Goal: Information Seeking & Learning: Learn about a topic

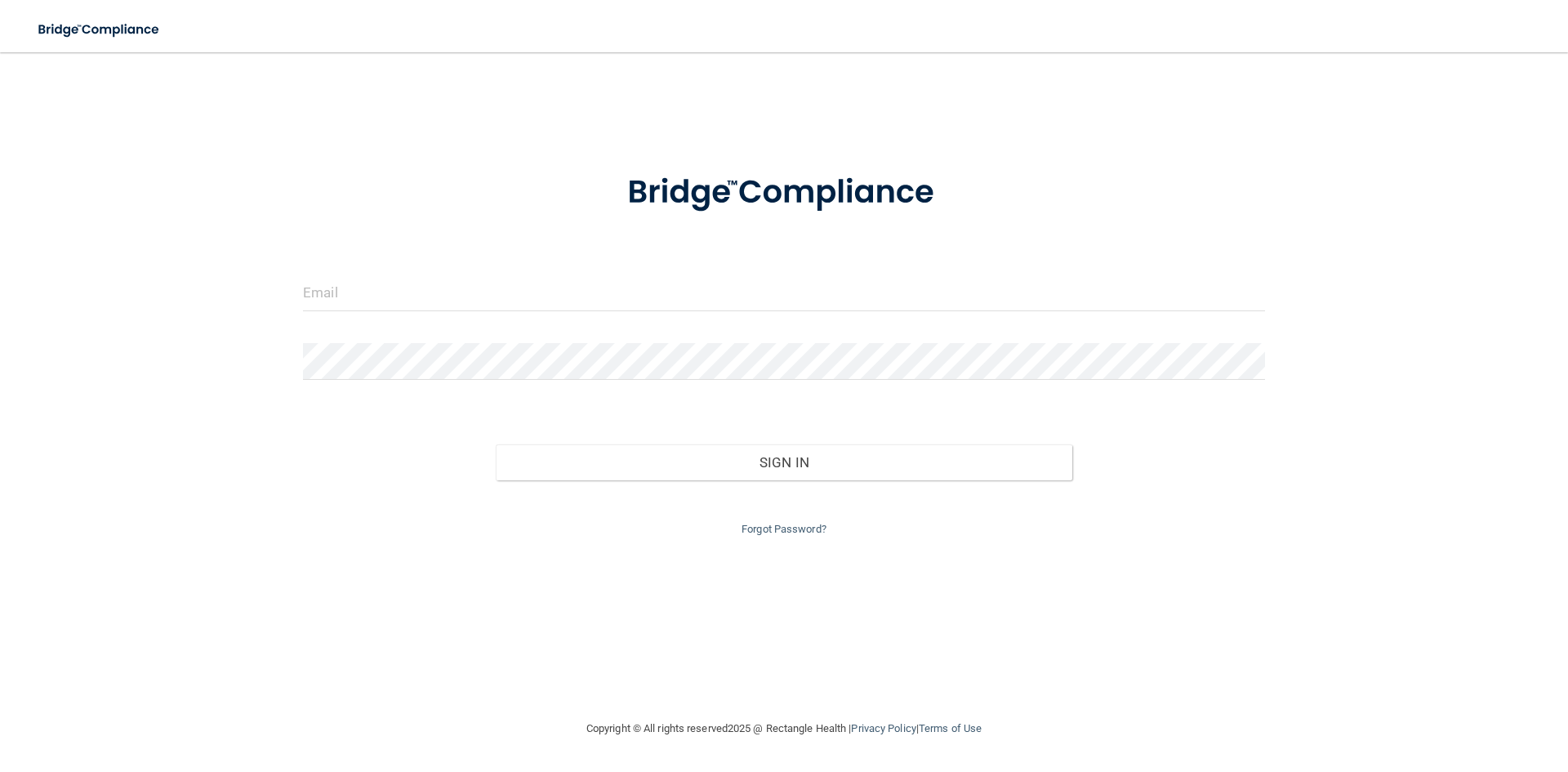
click at [703, 316] on div at bounding box center [784, 300] width 987 height 49
click at [706, 291] on input "email" at bounding box center [784, 293] width 962 height 37
type input "[PERSON_NAME][EMAIL_ADDRESS][PERSON_NAME][DOMAIN_NAME]"
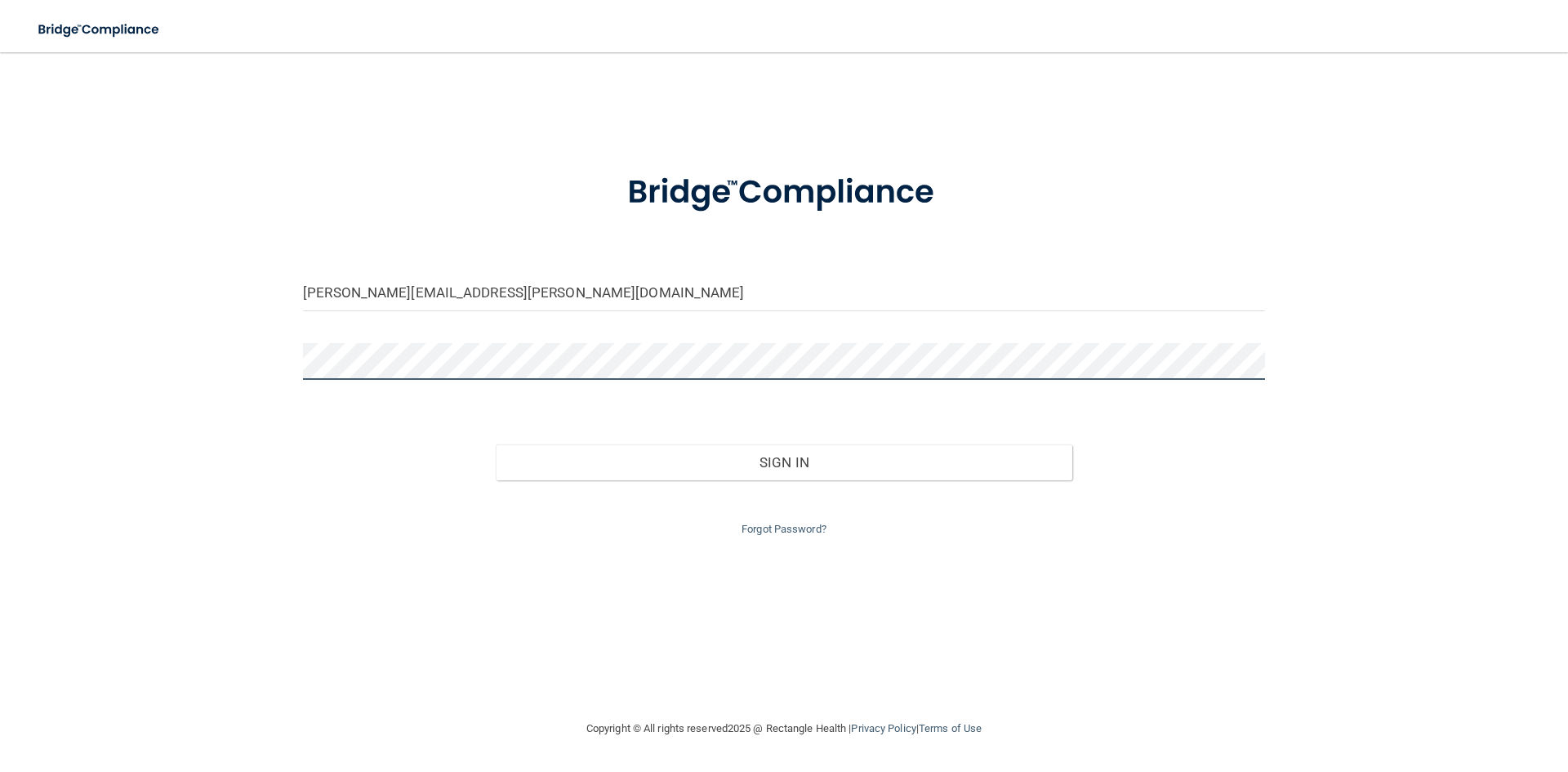
click at [496, 444] on button "Sign In" at bounding box center [784, 462] width 578 height 36
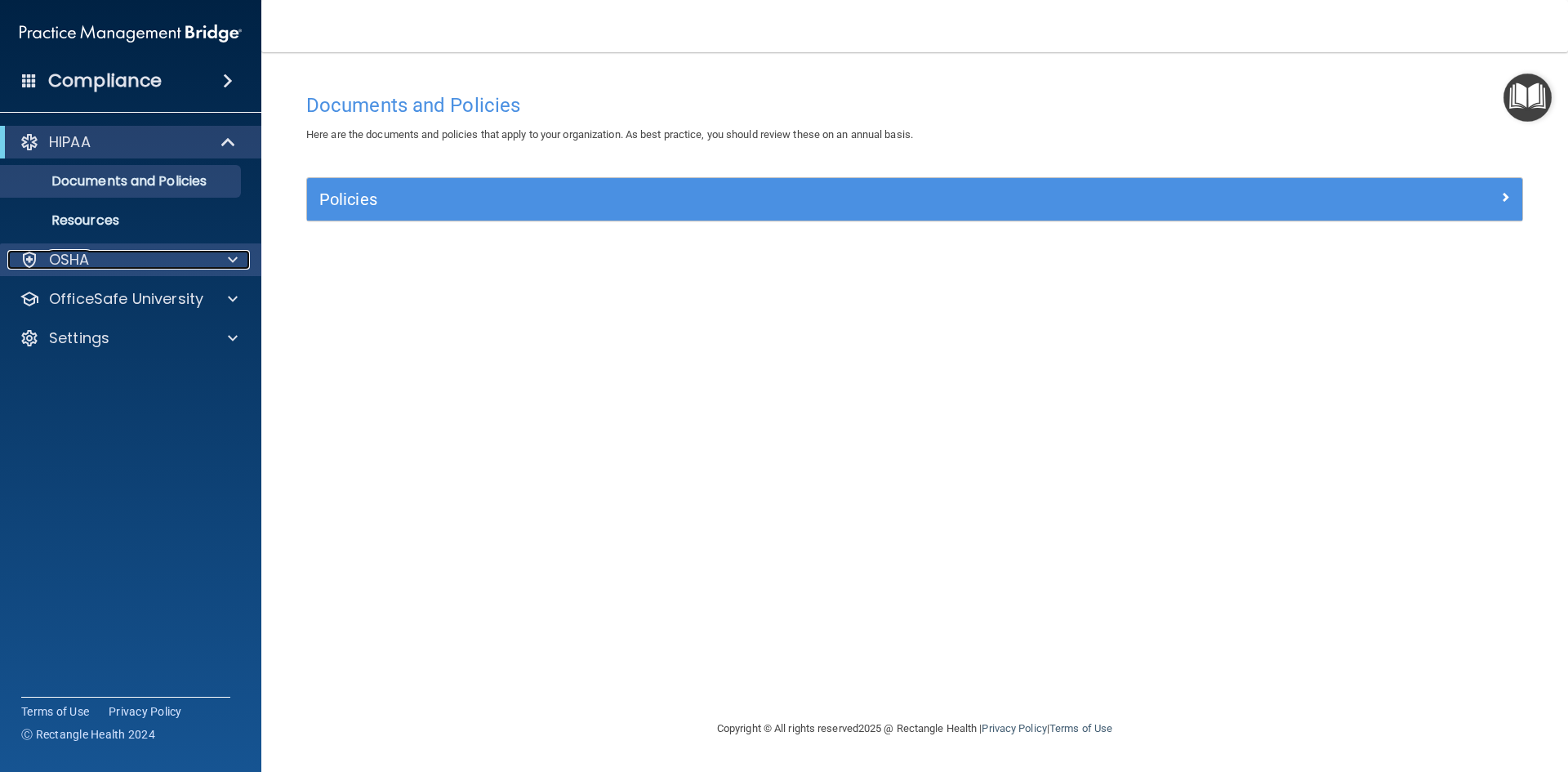
click at [117, 254] on div "OSHA" at bounding box center [109, 260] width 202 height 20
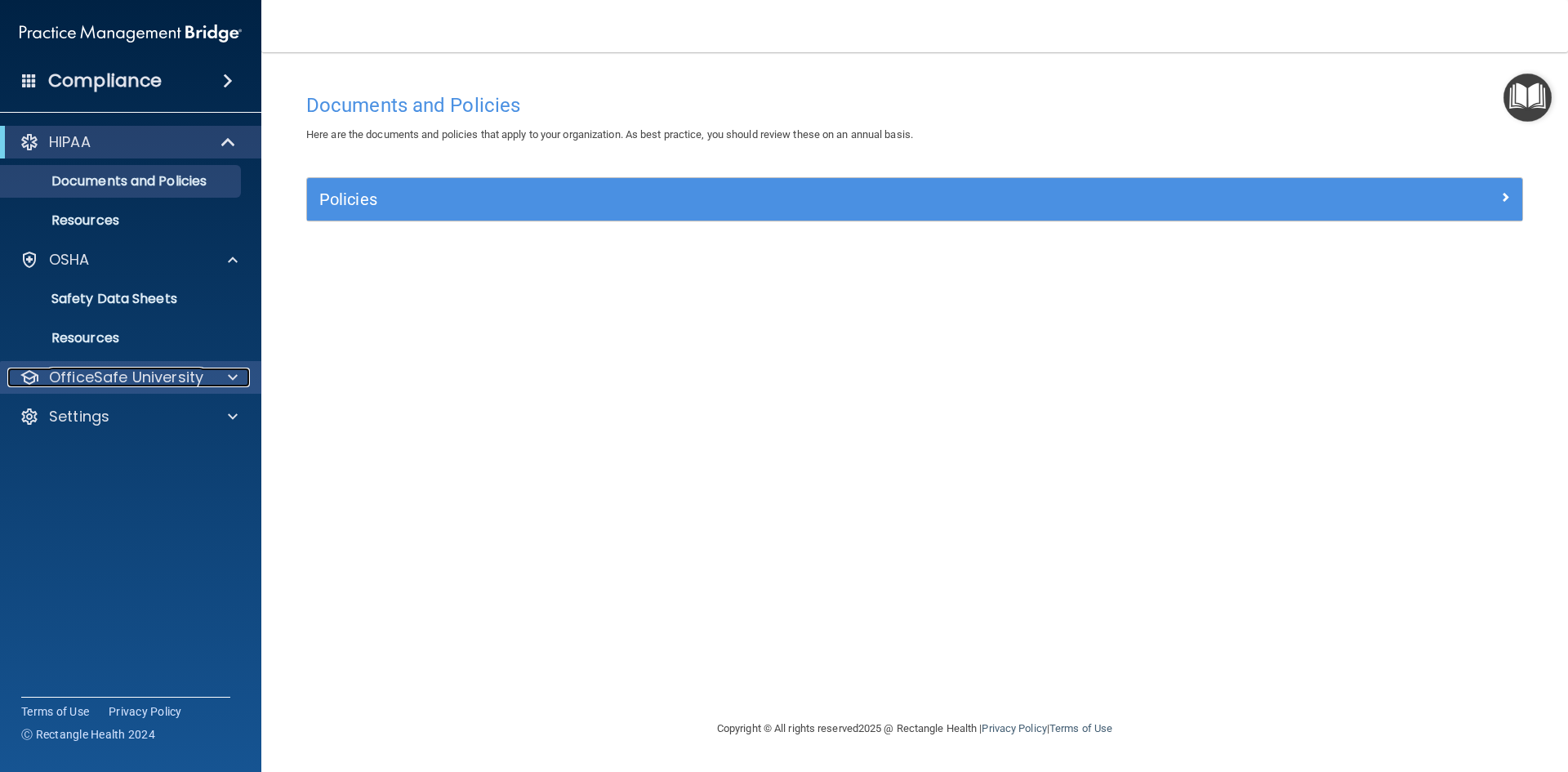
click at [125, 375] on p "OfficeSafe University" at bounding box center [126, 377] width 154 height 20
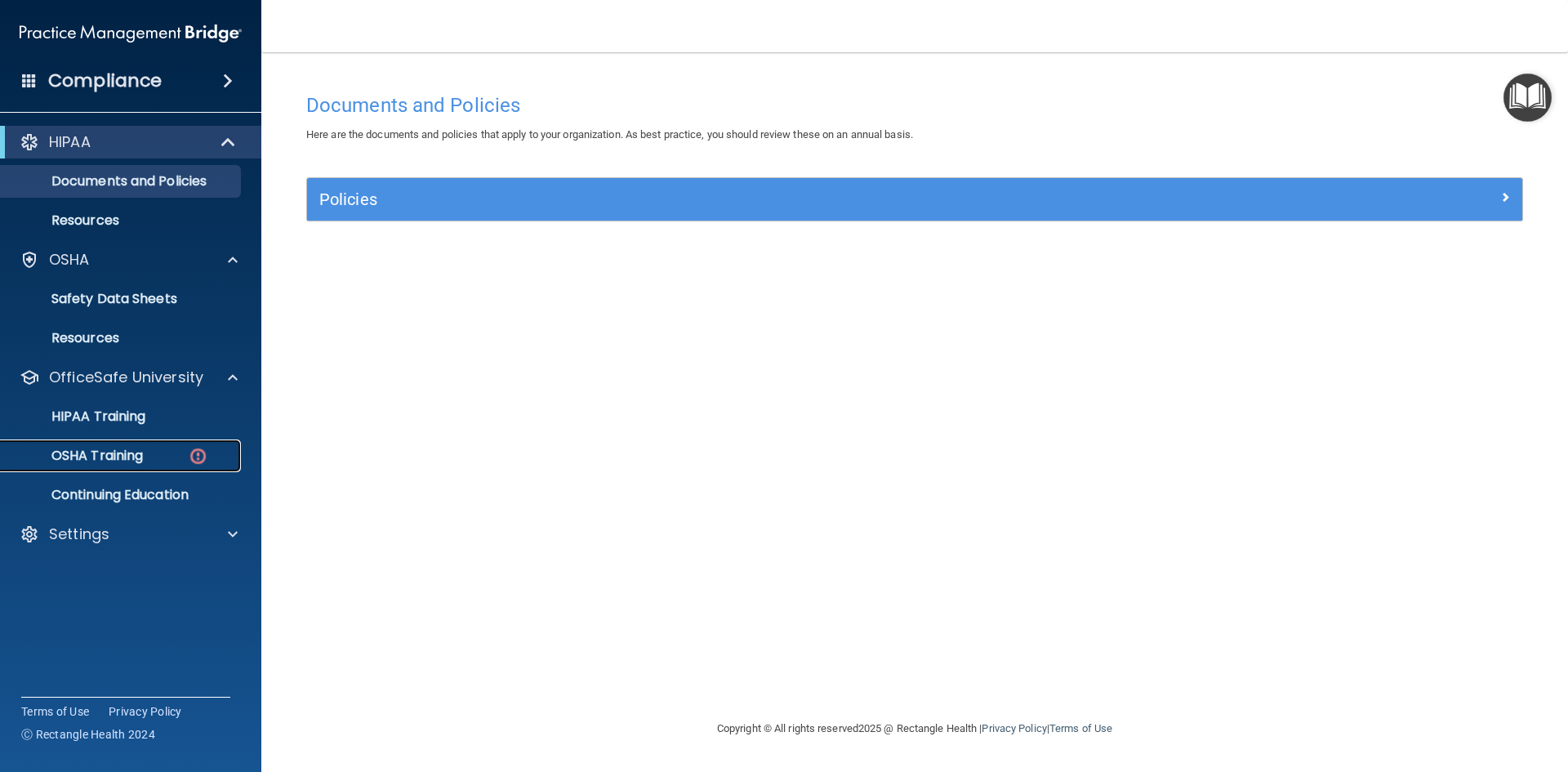
click at [105, 463] on p "OSHA Training" at bounding box center [77, 455] width 133 height 16
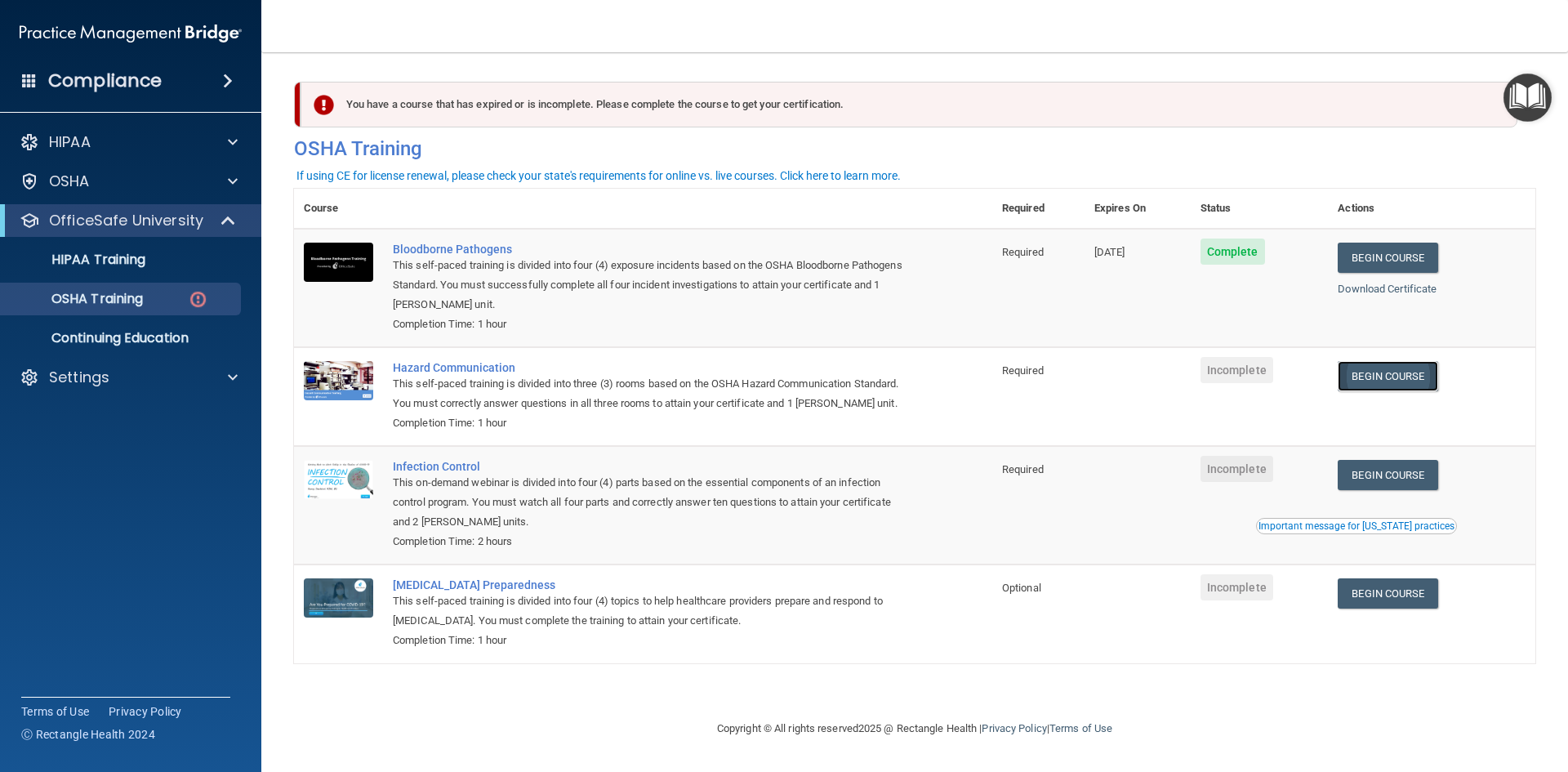
click at [1417, 371] on link "Begin Course" at bounding box center [1387, 376] width 100 height 31
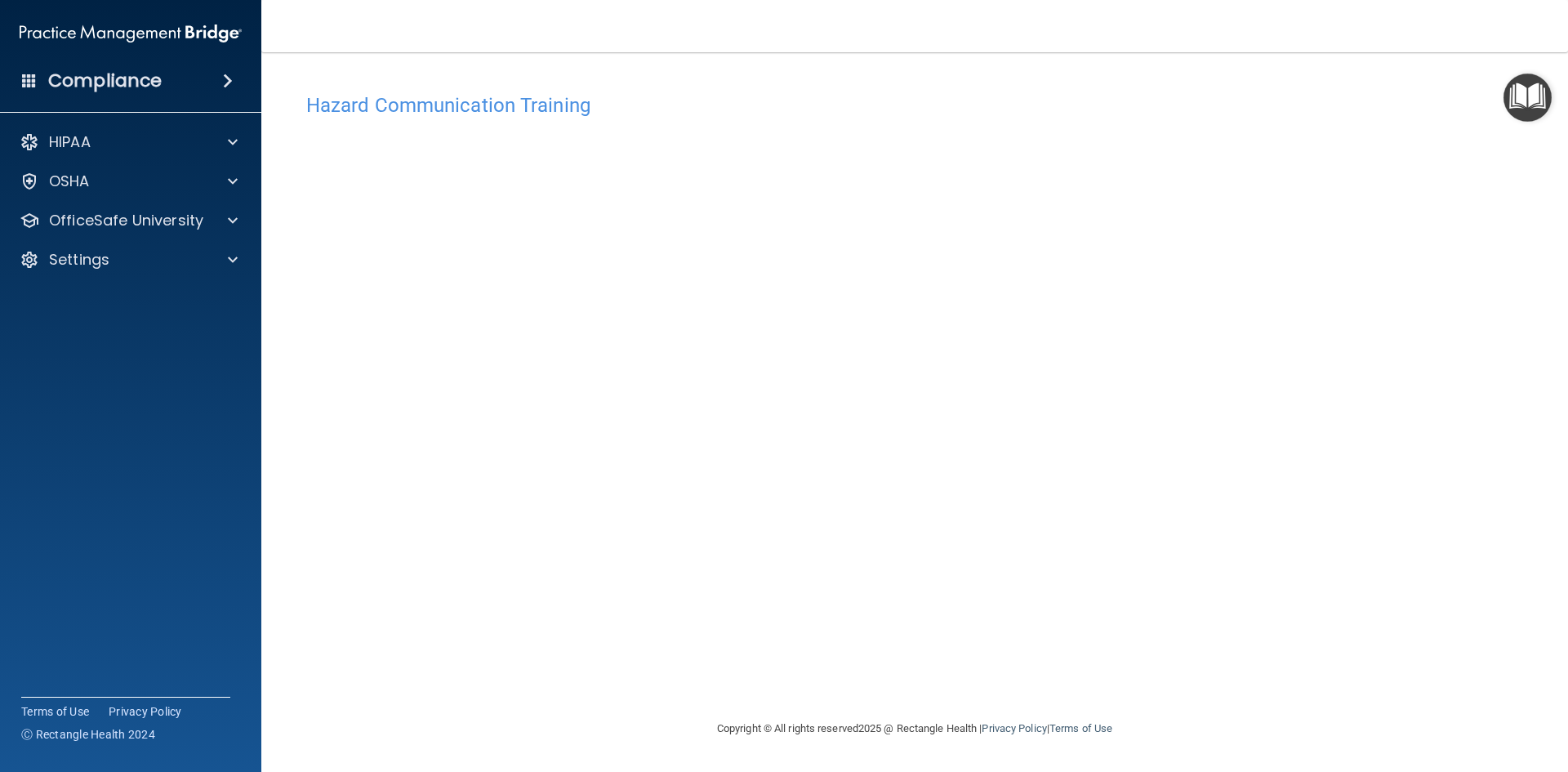
click at [611, 109] on h4 "Hazard Communication Training" at bounding box center [915, 105] width 1217 height 21
